Goal: Task Accomplishment & Management: Manage account settings

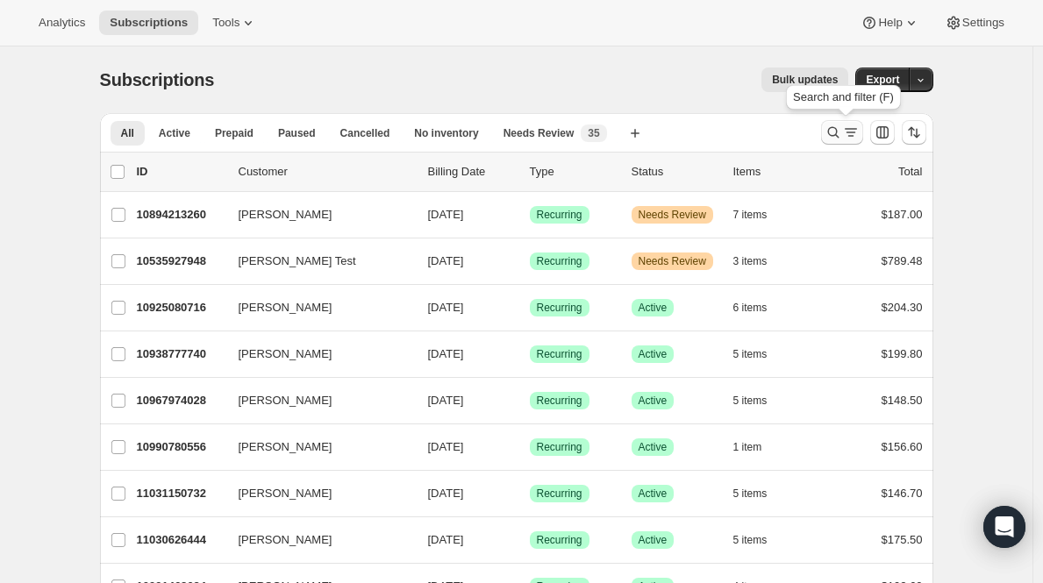
click at [839, 130] on icon "Search and filter results" at bounding box center [834, 133] width 18 height 18
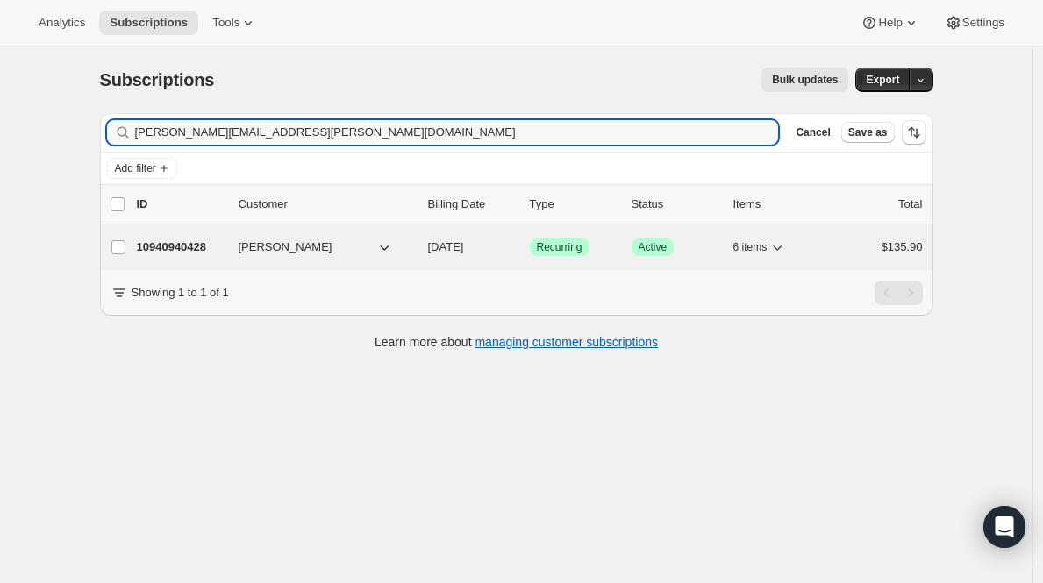
type input "[PERSON_NAME][EMAIL_ADDRESS][PERSON_NAME][DOMAIN_NAME]"
click at [191, 246] on p "10940940428" at bounding box center [181, 248] width 88 height 18
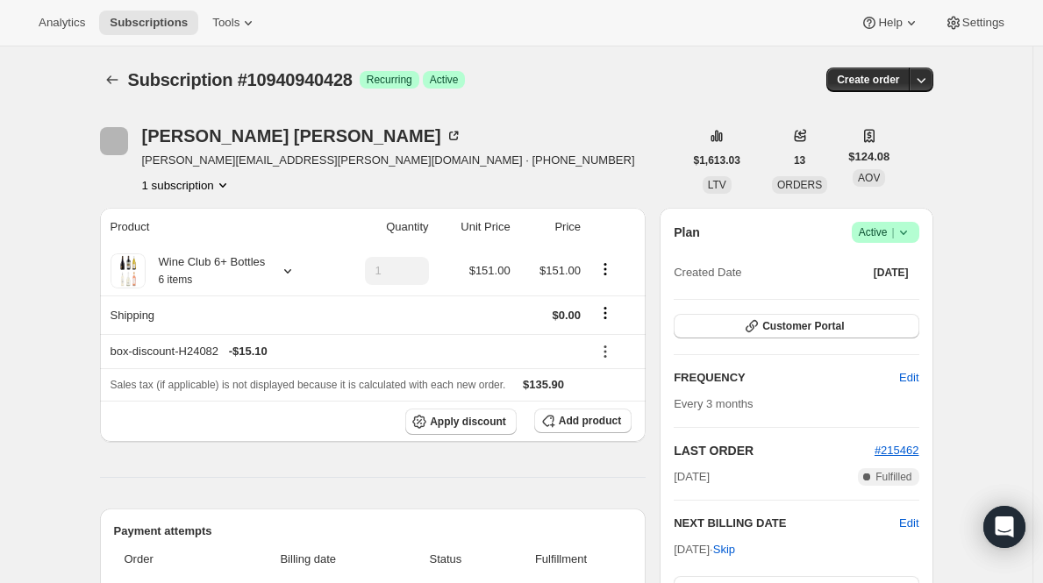
click at [894, 235] on span "Active |" at bounding box center [886, 233] width 54 height 18
click at [884, 294] on span "Cancel subscription" at bounding box center [884, 296] width 99 height 13
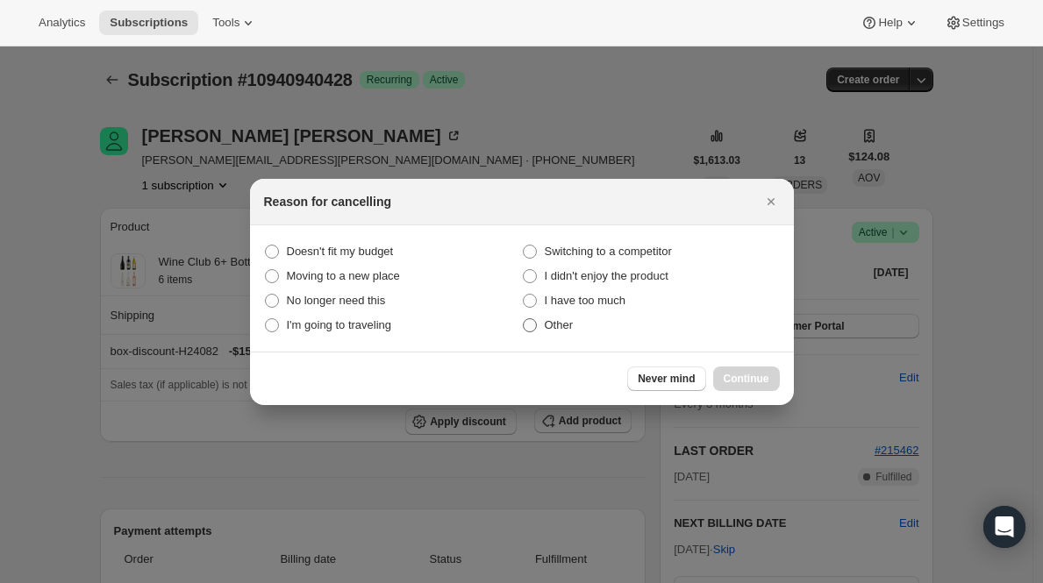
drag, startPoint x: 557, startPoint y: 322, endPoint x: 654, endPoint y: 332, distance: 97.8
click at [556, 322] on span "Other" at bounding box center [559, 324] width 29 height 13
click at [524, 319] on input "Other" at bounding box center [523, 318] width 1 height 1
radio input "true"
click at [746, 378] on span "Continue" at bounding box center [747, 379] width 46 height 14
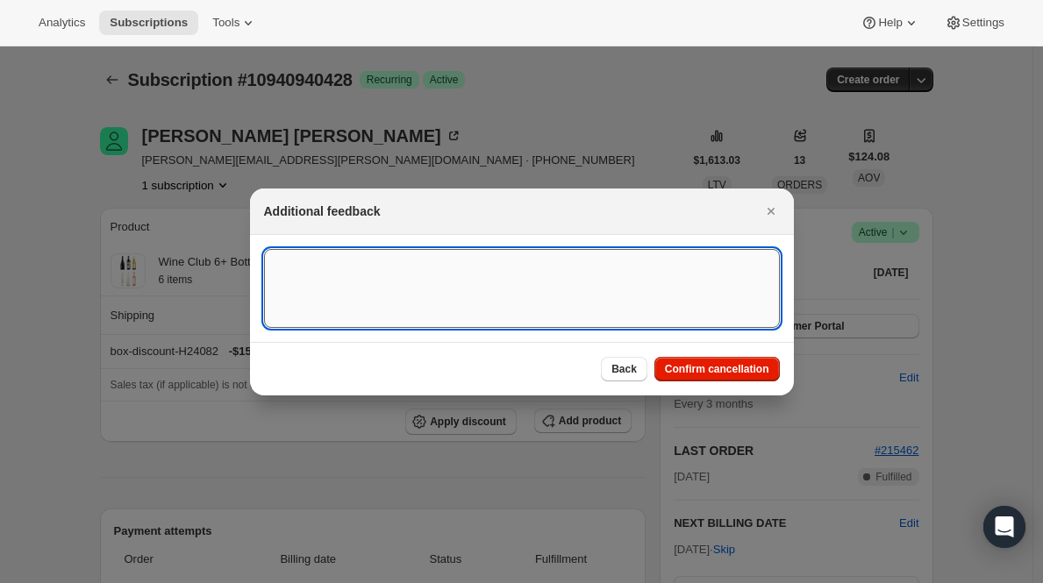
click at [485, 282] on textarea ":rc1:" at bounding box center [522, 288] width 516 height 79
type textarea "fedex issues"
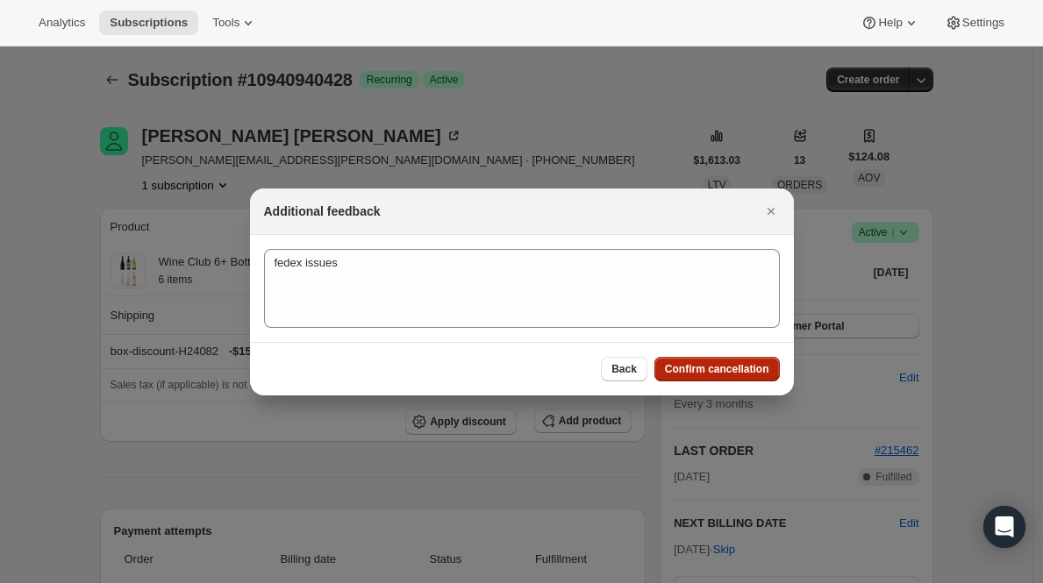
click at [689, 361] on button "Confirm cancellation" at bounding box center [716, 369] width 125 height 25
